Goal: Understand process/instructions: Learn how to perform a task or action

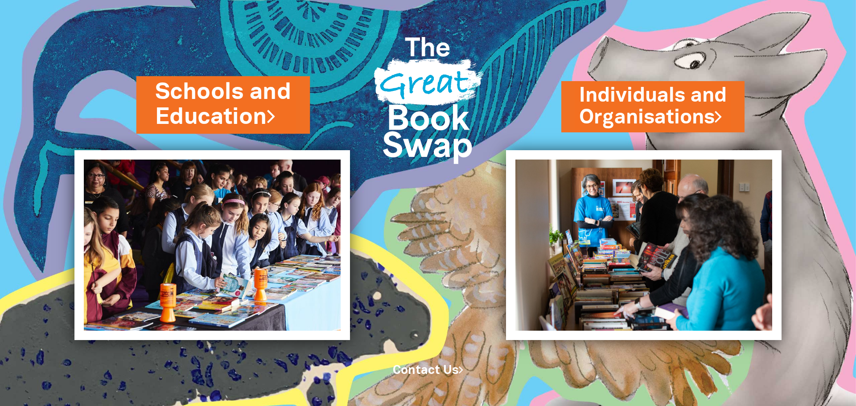
click at [250, 101] on link "Schools and Education" at bounding box center [223, 105] width 136 height 56
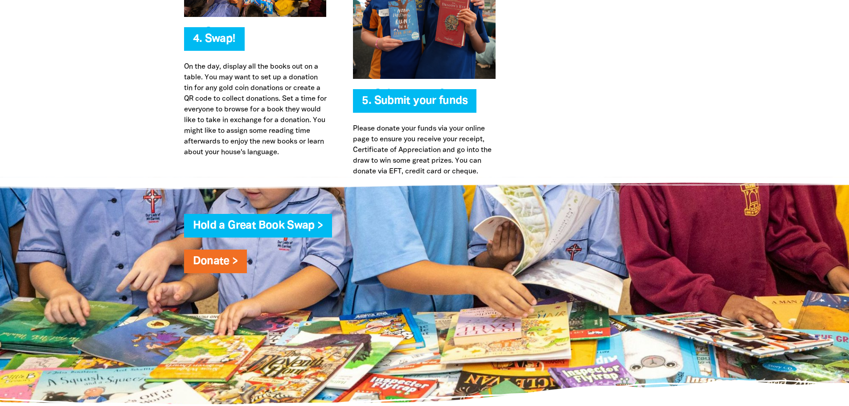
scroll to position [2229, 0]
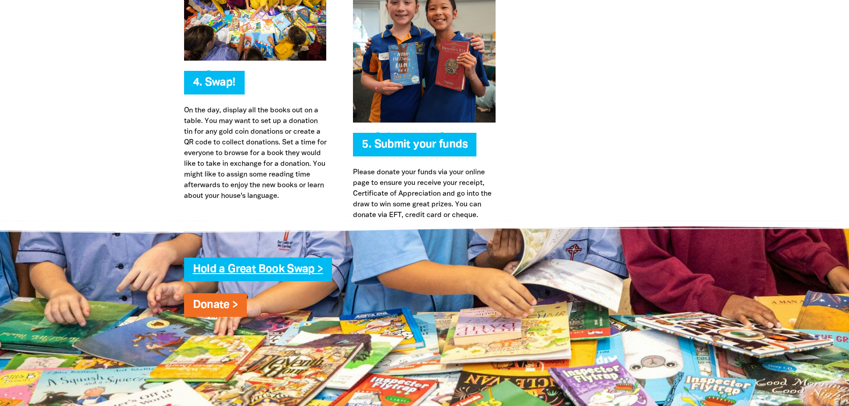
click at [230, 269] on link "Hold a Great Book Swap >" at bounding box center [258, 269] width 130 height 10
click at [309, 267] on link "Hold a Great Book Swap >" at bounding box center [258, 269] width 130 height 10
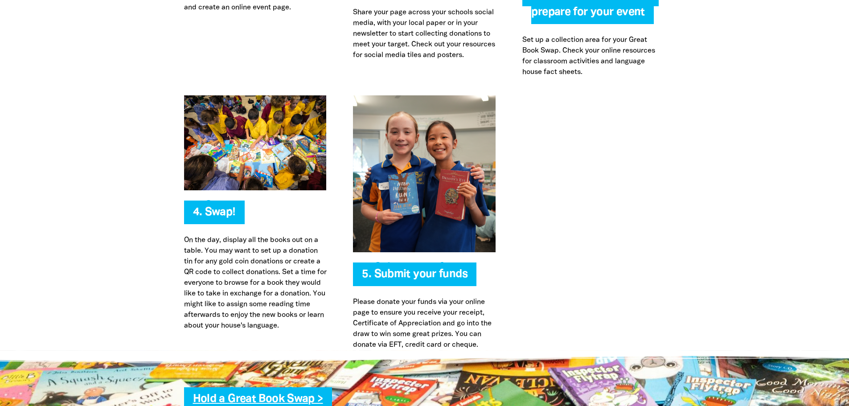
scroll to position [2229, 0]
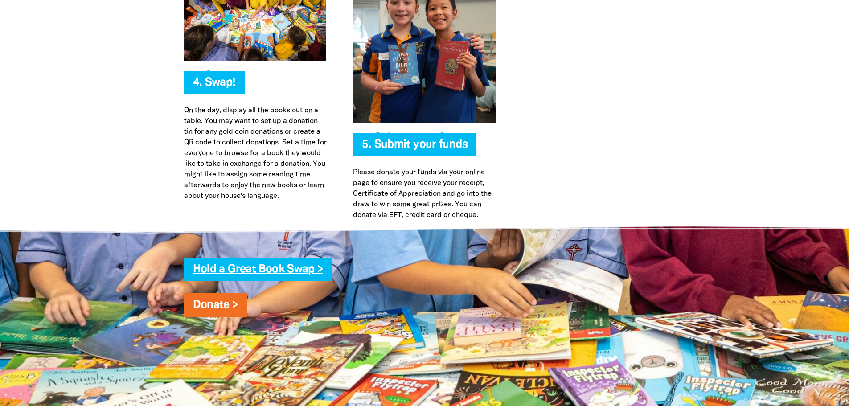
click at [296, 271] on link "Hold a Great Book Swap >" at bounding box center [258, 269] width 130 height 10
